Goal: Task Accomplishment & Management: Manage account settings

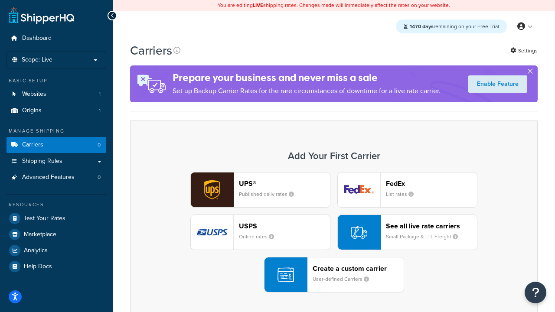
click at [334, 232] on div "UPS® Published daily rates FedEx List rates USPS Online rates See all live rate…" at bounding box center [333, 232] width 389 height 121
click at [432, 183] on header "FedEx" at bounding box center [431, 184] width 91 height 8
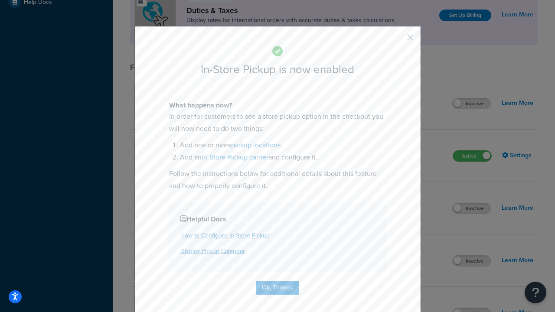
click at [397, 40] on button "button" at bounding box center [397, 40] width 2 height 2
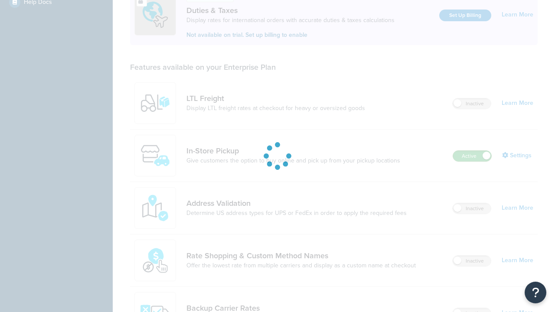
click at [472, 151] on label "Active" at bounding box center [472, 156] width 38 height 10
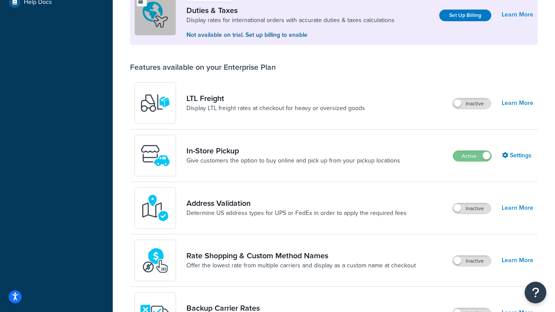
scroll to position [432, 0]
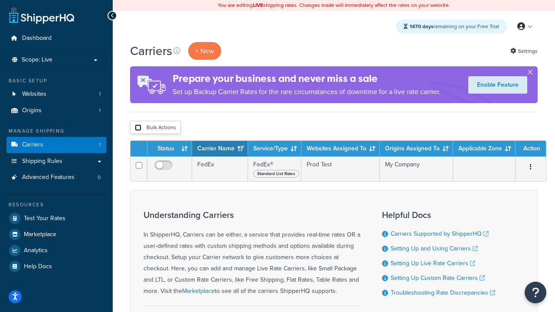
click at [138, 128] on input "checkbox" at bounding box center [138, 127] width 7 height 7
checkbox input "true"
click at [0, 0] on button "Delete" at bounding box center [0, 0] width 0 height 0
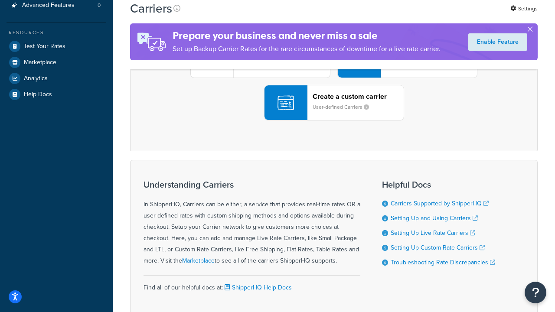
click at [334, 121] on div "UPS® Published daily rates FedEx List rates USPS Online rates See all live rate…" at bounding box center [333, 60] width 389 height 121
click at [432, 16] on header "FedEx" at bounding box center [431, 11] width 91 height 8
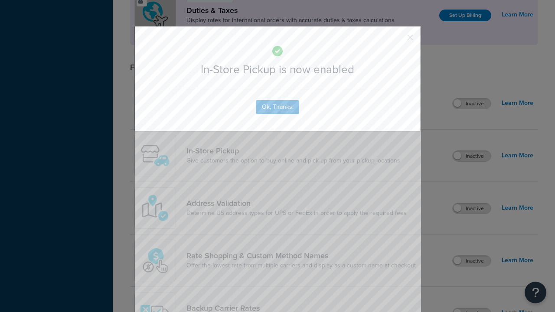
click at [397, 39] on button "button" at bounding box center [397, 40] width 2 height 2
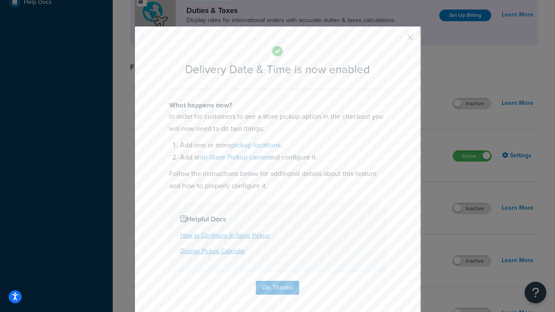
scroll to position [83, 0]
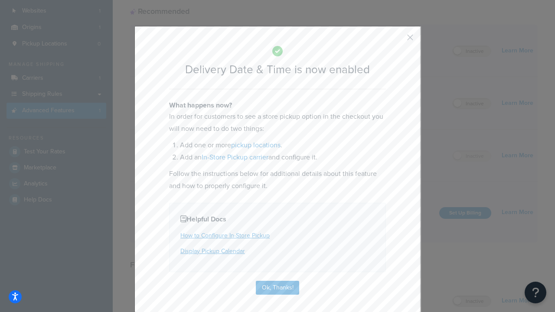
click at [397, 40] on button "button" at bounding box center [397, 40] width 2 height 2
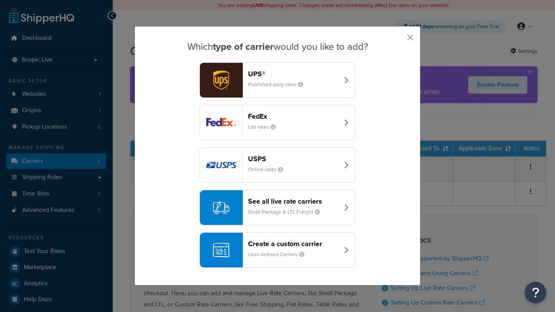
click at [278, 250] on div "Create a custom carrier User-defined Carriers" at bounding box center [293, 250] width 91 height 21
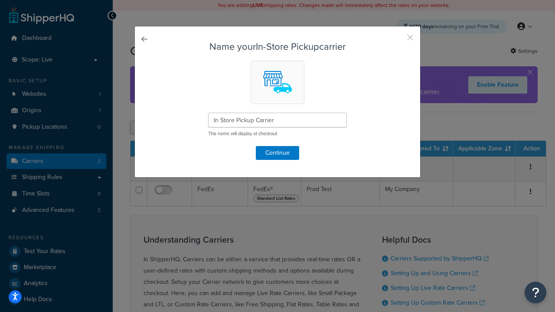
click at [397, 40] on button "button" at bounding box center [397, 40] width 2 height 2
click at [138, 128] on input "checkbox" at bounding box center [138, 127] width 7 height 7
checkbox input "true"
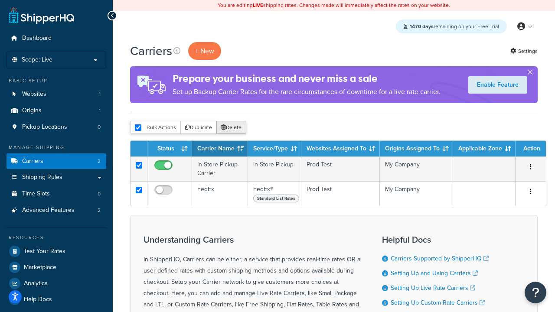
click at [233, 128] on button "Delete" at bounding box center [231, 127] width 30 height 13
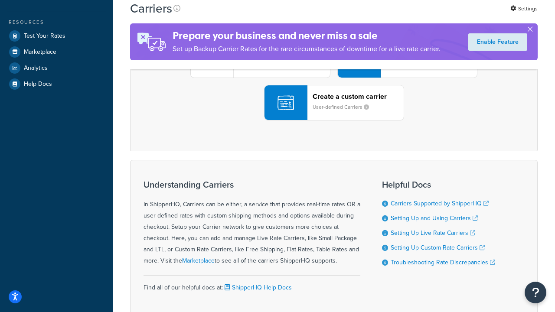
click at [334, 121] on div "UPS® Published daily rates FedEx List rates USPS Online rates See all live rate…" at bounding box center [333, 60] width 389 height 121
click at [334, 113] on div "Create a custom carrier User-defined Carriers" at bounding box center [358, 102] width 91 height 21
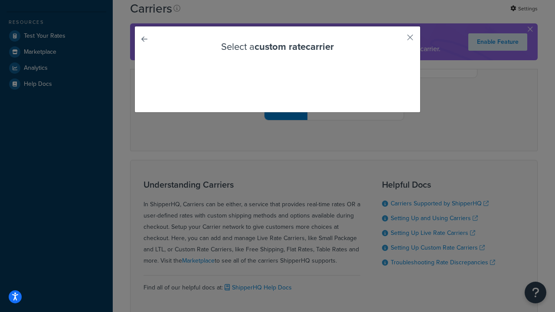
scroll to position [24, 0]
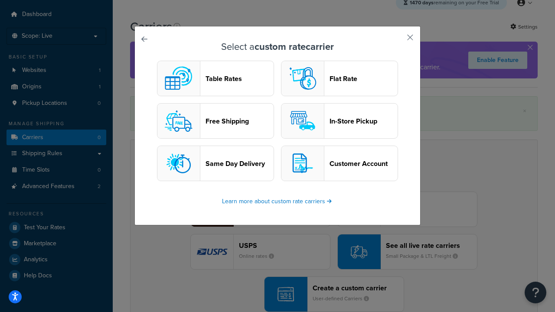
click at [340, 121] on header "In-Store Pickup" at bounding box center [364, 121] width 68 height 8
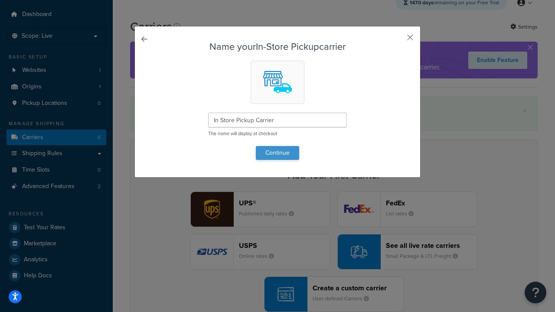
type input "In Store Pickup Carrier"
click at [278, 153] on button "Continue" at bounding box center [277, 153] width 43 height 14
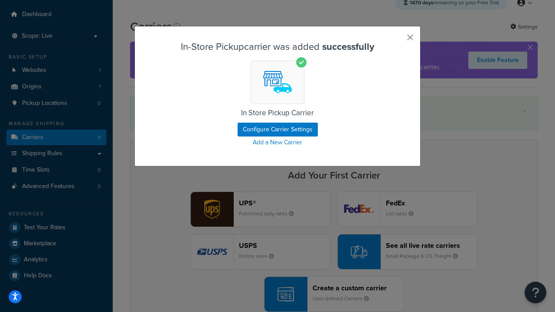
click at [397, 40] on button "button" at bounding box center [397, 40] width 2 height 2
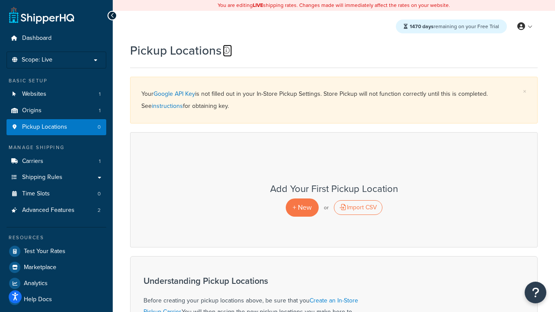
click at [226, 50] on icon at bounding box center [226, 50] width 7 height 7
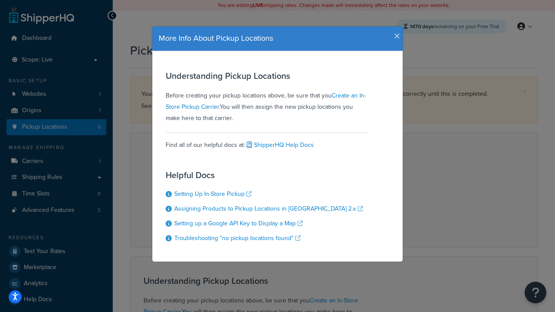
click at [395, 33] on icon "button" at bounding box center [397, 37] width 6 height 8
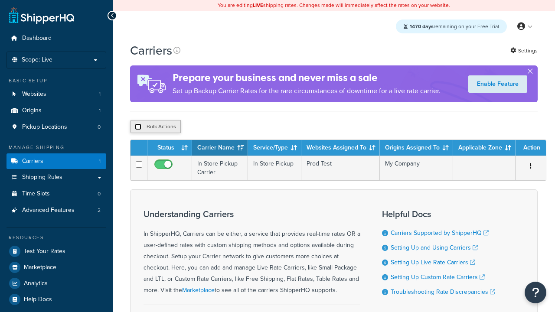
click at [138, 128] on input "checkbox" at bounding box center [138, 127] width 7 height 7
checkbox input "true"
click at [0, 0] on button "Delete" at bounding box center [0, 0] width 0 height 0
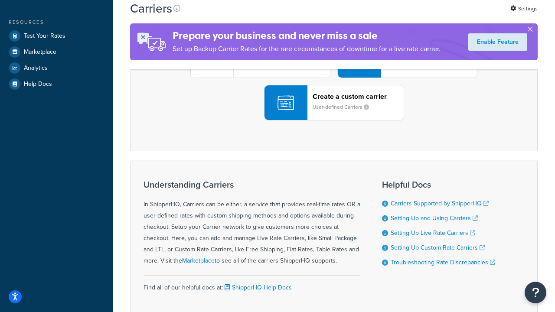
click at [334, 121] on div "UPS® Published daily rates FedEx List rates USPS Online rates See all live rate…" at bounding box center [333, 60] width 389 height 121
click at [432, 16] on header "FedEx" at bounding box center [431, 11] width 91 height 8
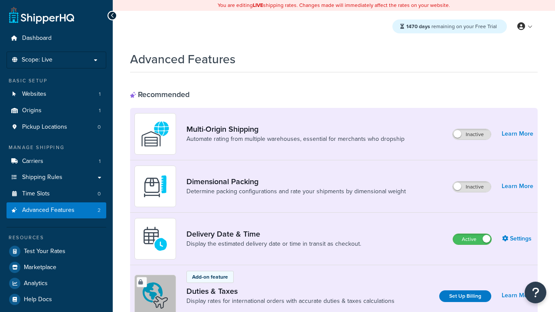
scroll to position [281, 0]
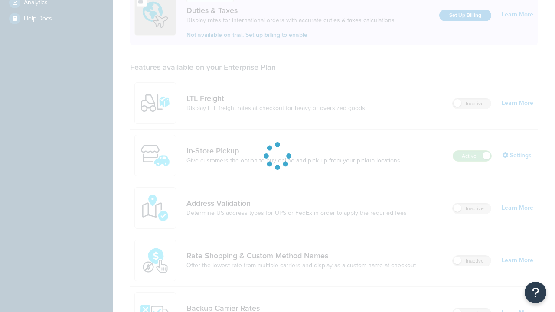
scroll to position [265, 0]
